Goal: Obtain resource: Obtain resource

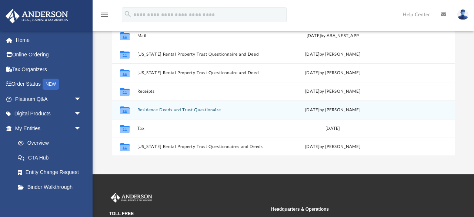
scroll to position [143, 0]
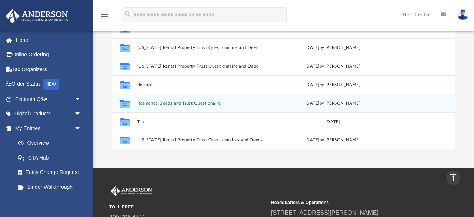
click at [183, 102] on button "Residence Deeds and Trust Questionaire" at bounding box center [201, 103] width 128 height 5
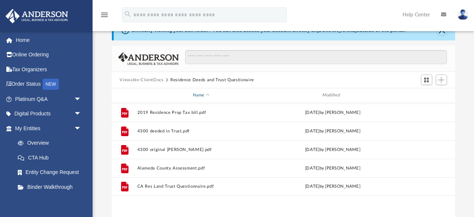
scroll to position [34, 0]
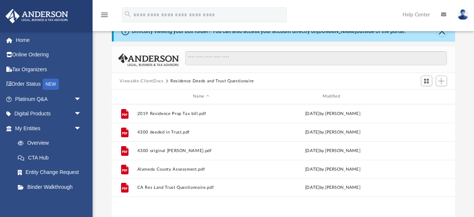
click at [154, 79] on button "Viewable-ClientDocs" at bounding box center [142, 81] width 44 height 7
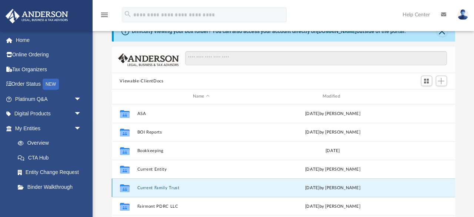
click at [165, 187] on button "Current Family Trust" at bounding box center [201, 187] width 128 height 5
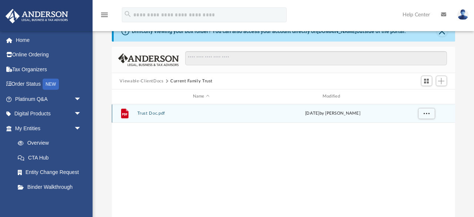
click at [150, 116] on div "File Trust Doc.pdf Sat Dec 17 2022 by Praful Sharad Deshmane" at bounding box center [283, 113] width 343 height 19
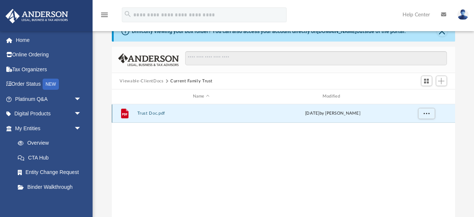
click at [149, 112] on button "Trust Doc.pdf" at bounding box center [201, 113] width 128 height 5
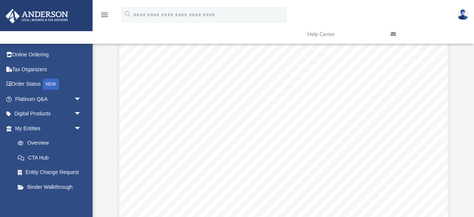
scroll to position [6998, 0]
click at [466, 16] on img at bounding box center [462, 14] width 11 height 11
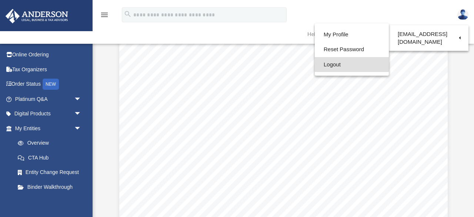
click at [336, 64] on link "Logout" at bounding box center [352, 64] width 74 height 15
